Goal: Task Accomplishment & Management: Manage account settings

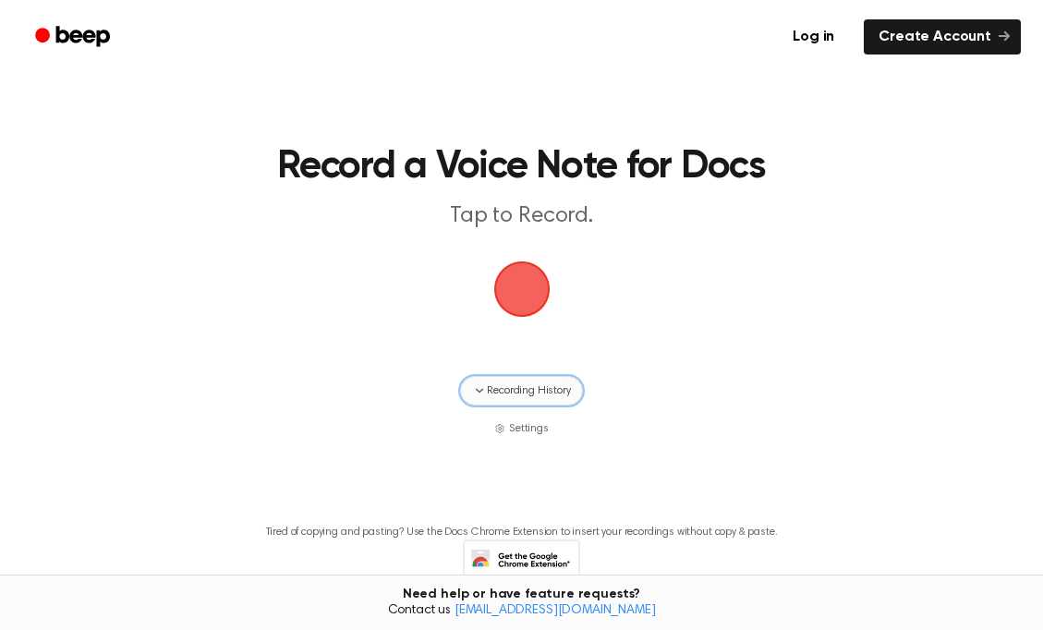
click at [479, 396] on icon "button" at bounding box center [479, 390] width 15 height 15
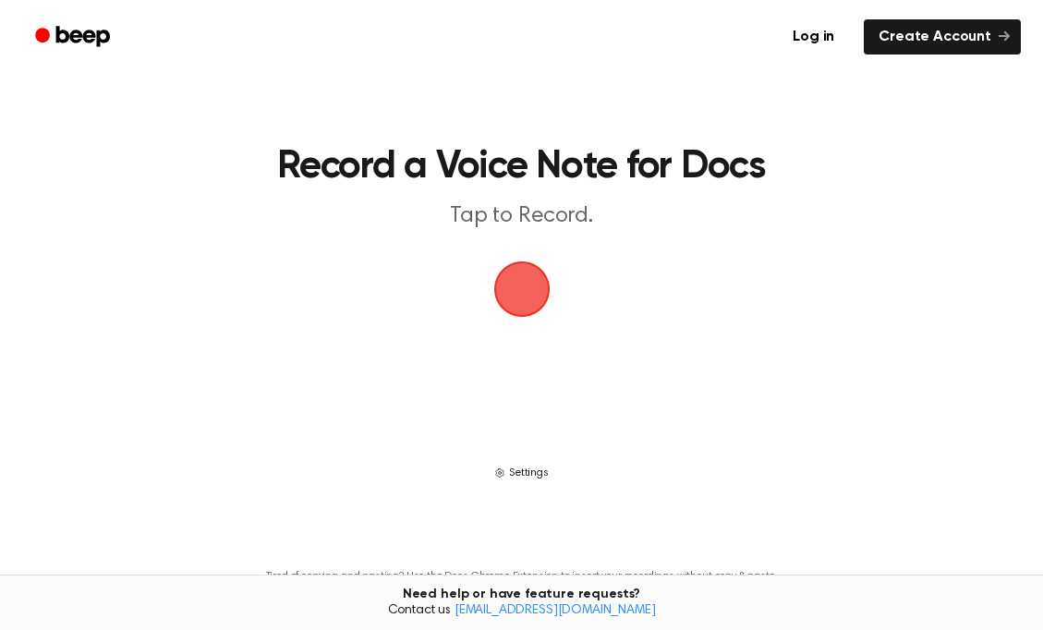
click at [531, 469] on span "Settings" at bounding box center [529, 473] width 40 height 17
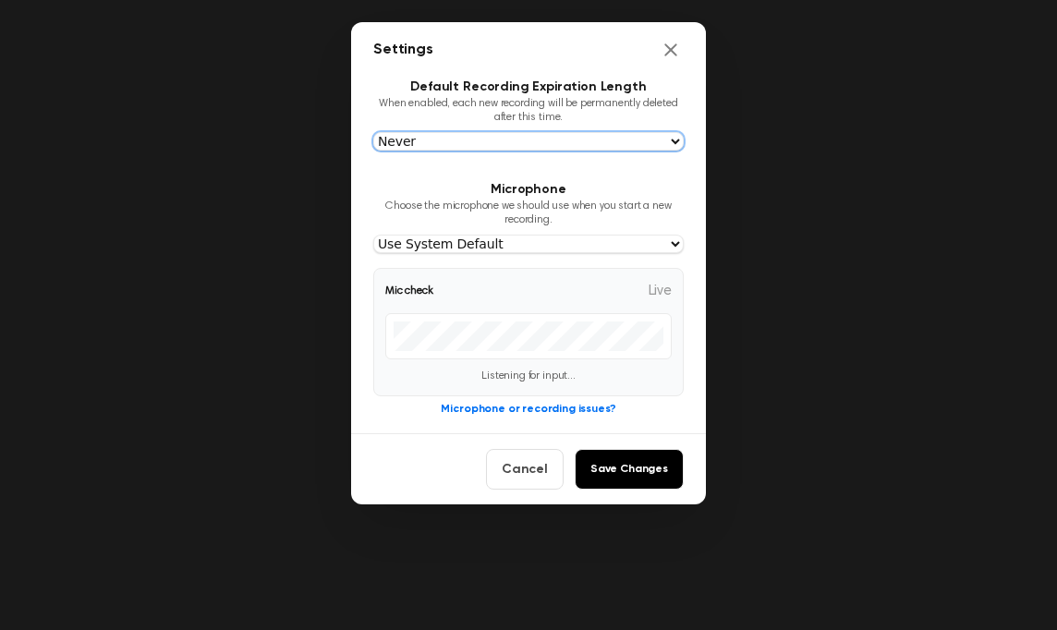
click at [585, 141] on select "Never [DATE] [DATE] [DATE] [DATE]" at bounding box center [528, 141] width 310 height 18
click at [373, 132] on select "Never [DATE] [DATE] [DATE] [DATE]" at bounding box center [528, 141] width 310 height 18
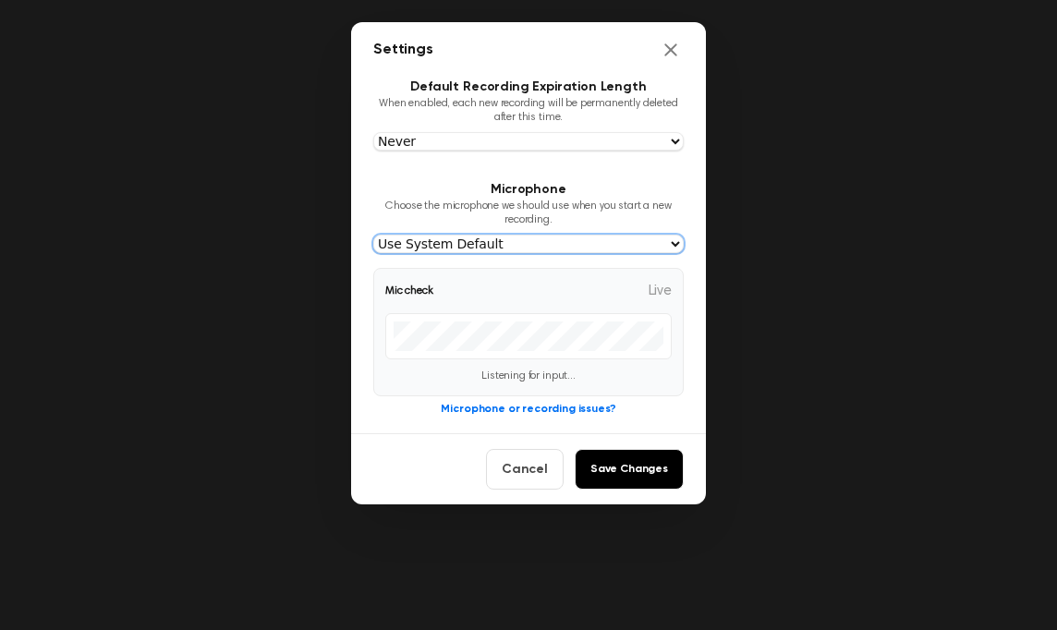
click at [515, 249] on select "Use System Default" at bounding box center [528, 244] width 310 height 18
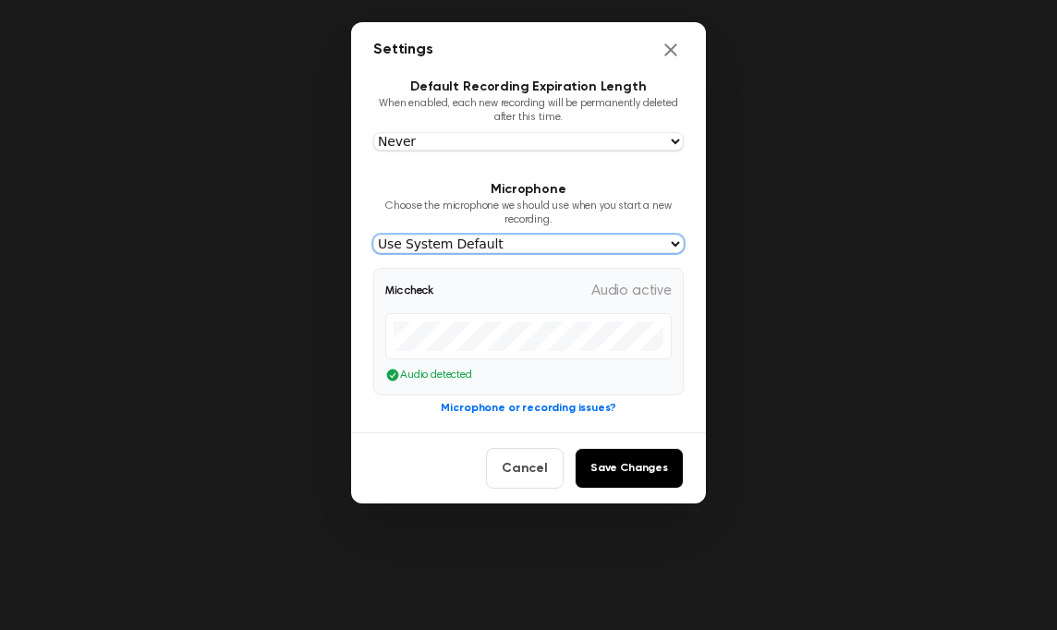
click at [373, 235] on select "Use System Default" at bounding box center [528, 244] width 310 height 18
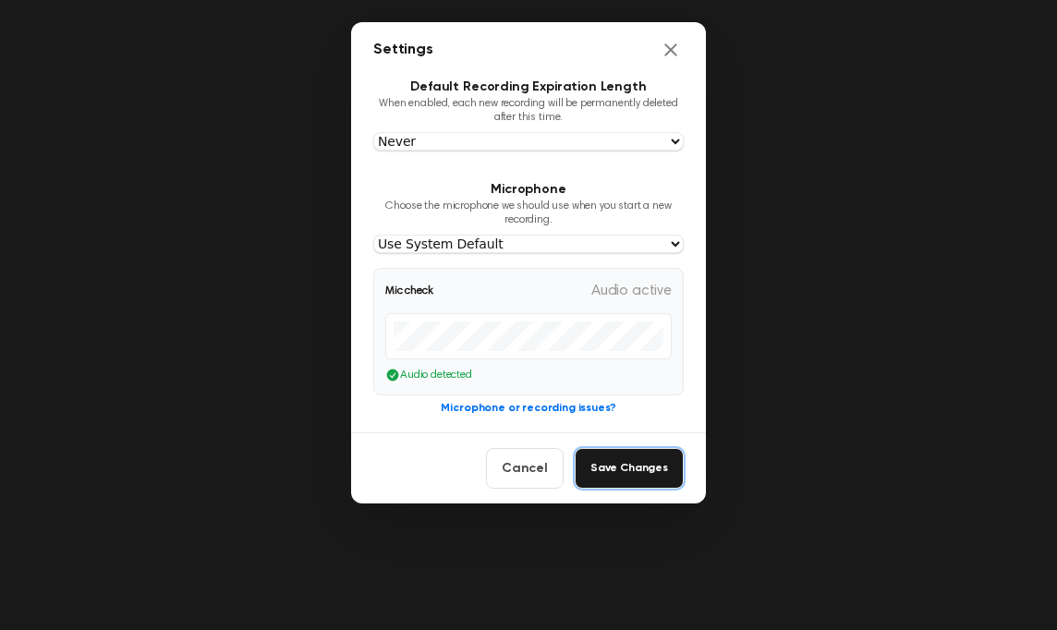
click at [642, 470] on button "Save Changes" at bounding box center [629, 468] width 109 height 41
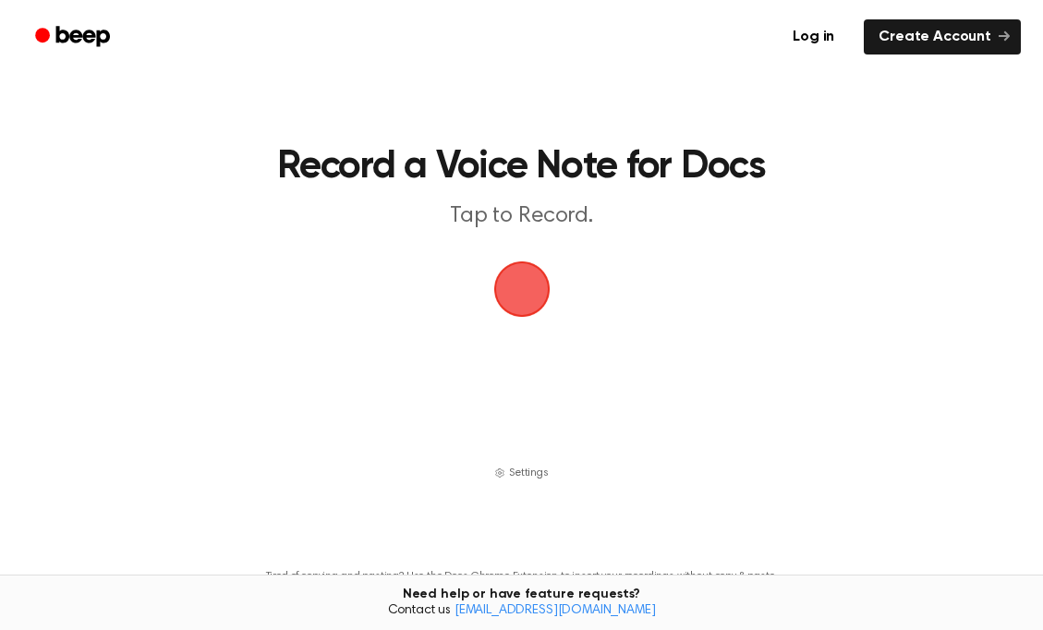
click at [530, 295] on span "button" at bounding box center [522, 289] width 52 height 52
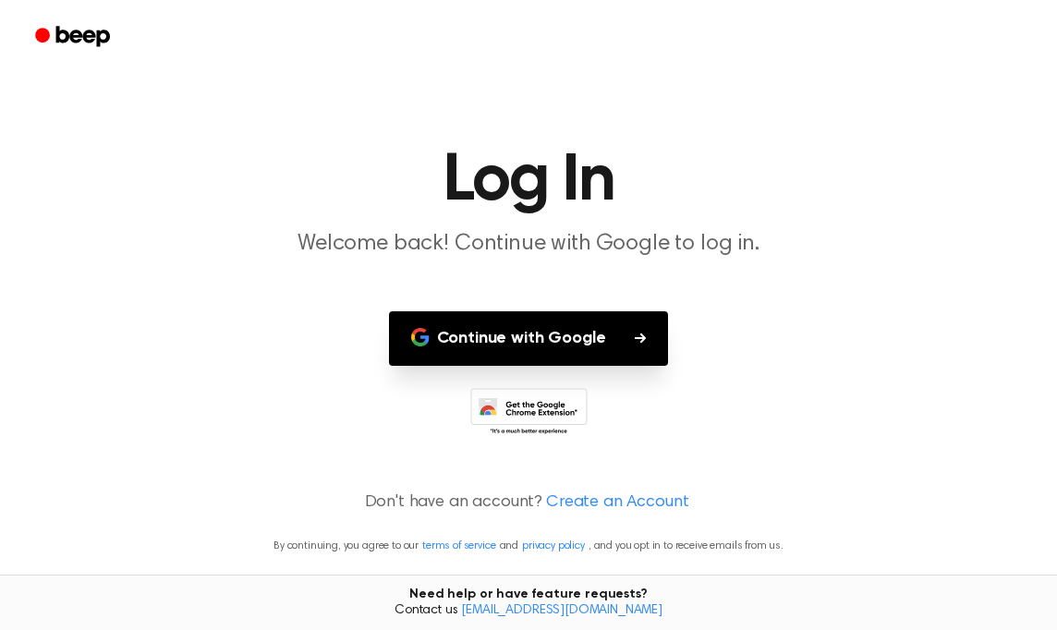
click at [560, 337] on button "Continue with Google" at bounding box center [529, 338] width 280 height 55
